Goal: Obtain resource: Download file/media

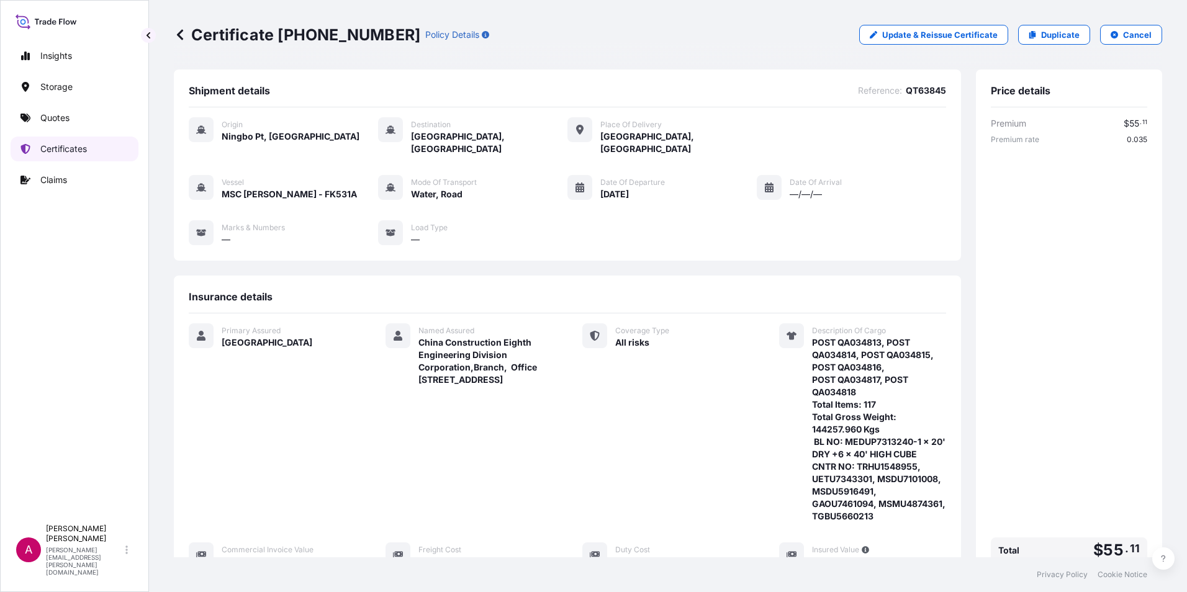
click at [56, 149] on p "Certificates" at bounding box center [63, 149] width 47 height 12
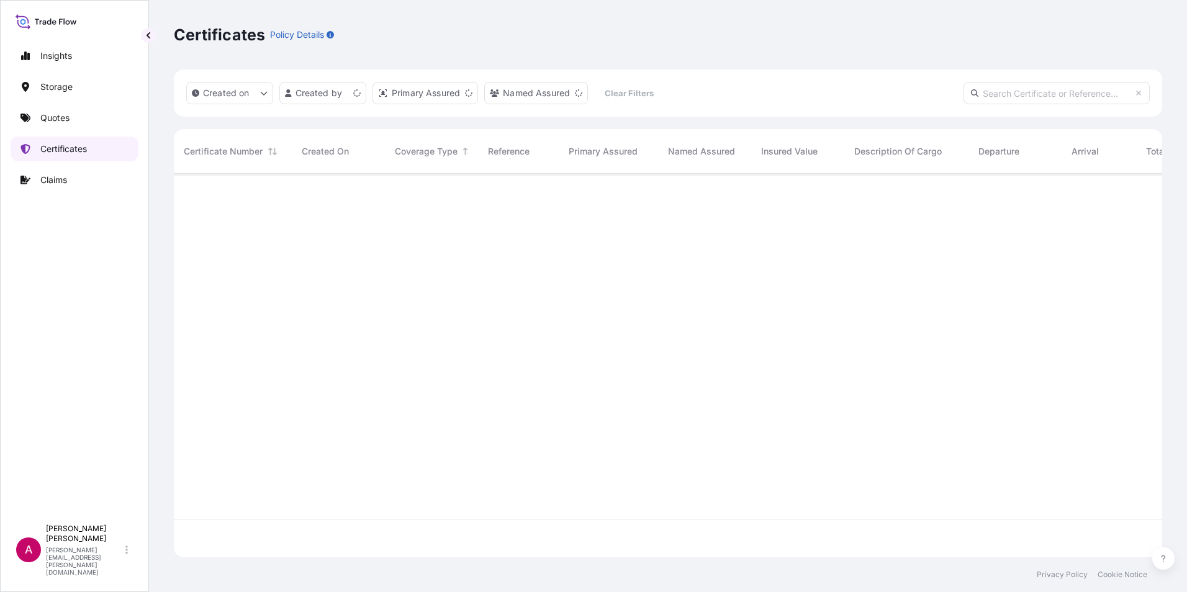
scroll to position [381, 979]
click at [984, 97] on input "text" at bounding box center [1056, 93] width 186 height 22
paste input "[PHONE_NUMBER]"
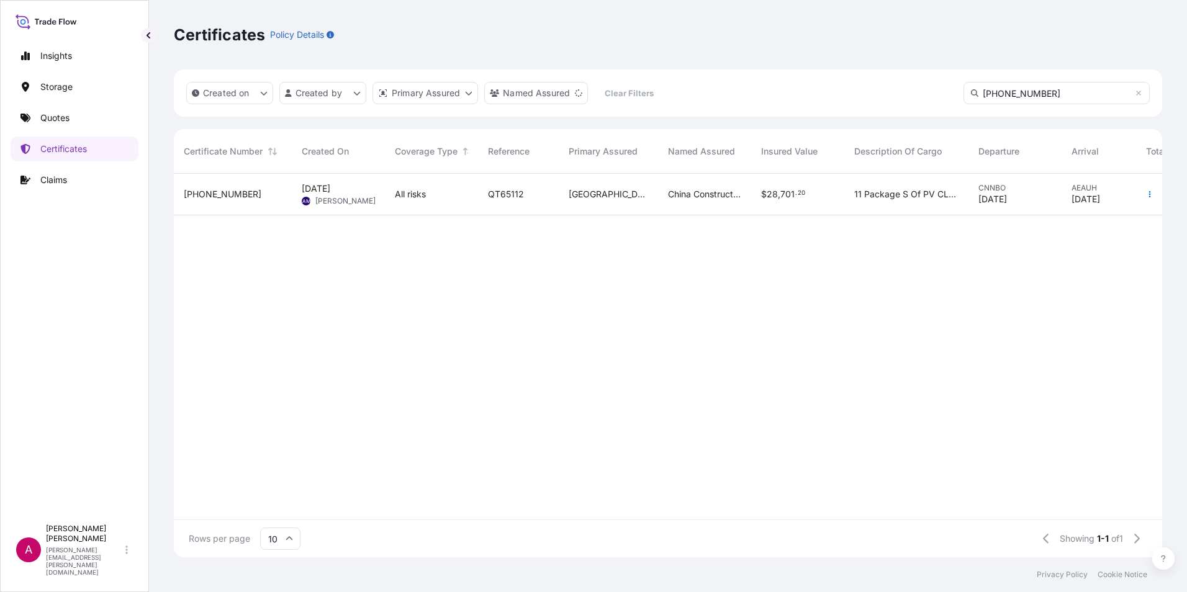
type input "[PHONE_NUMBER]"
click at [215, 197] on span "[PHONE_NUMBER]" at bounding box center [223, 194] width 78 height 12
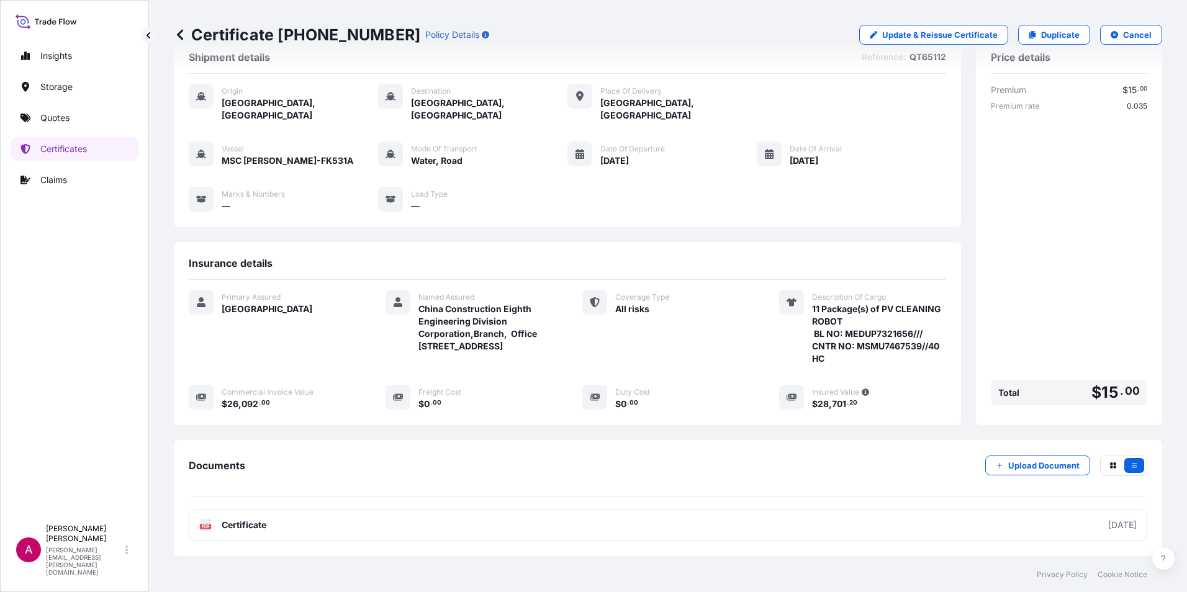
scroll to position [62, 0]
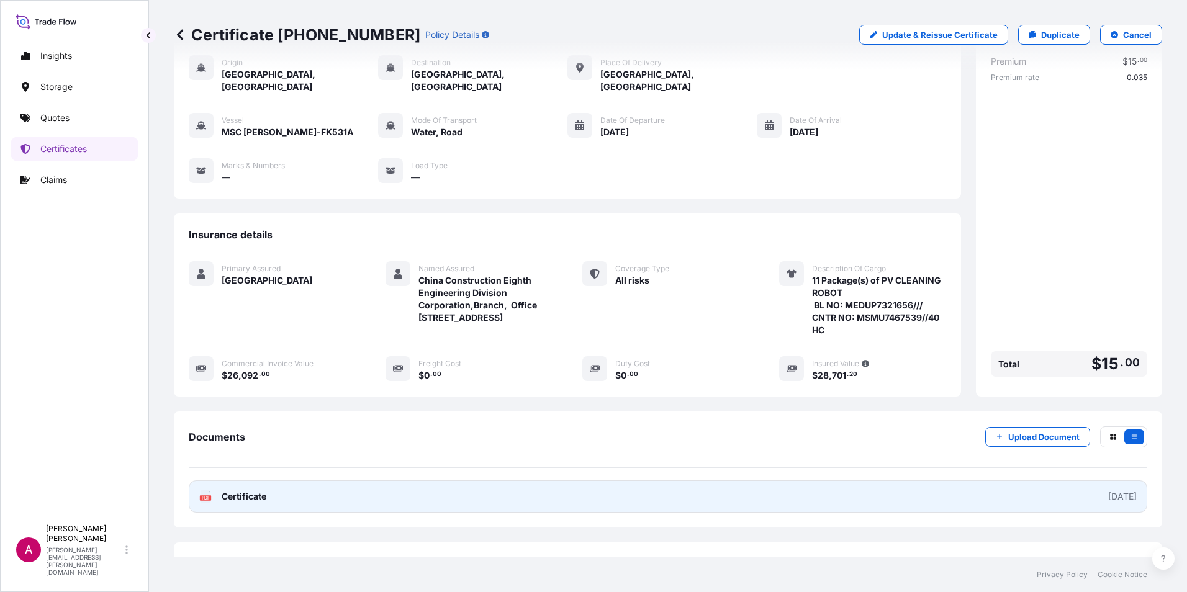
click at [251, 490] on span "Certificate" at bounding box center [244, 496] width 45 height 12
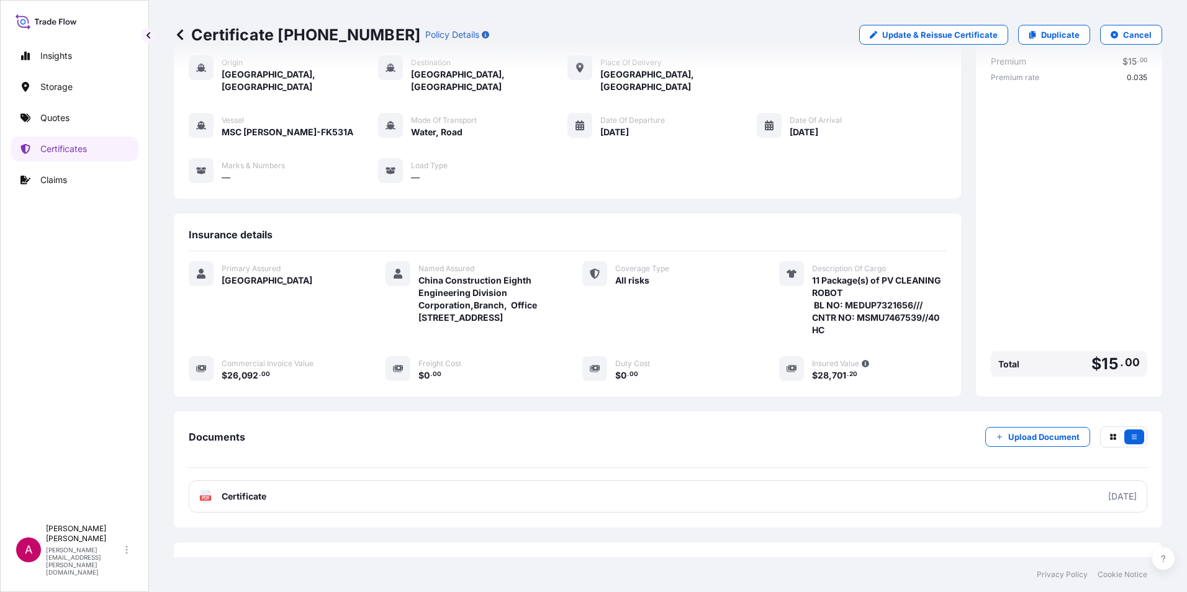
scroll to position [0, 0]
